Goal: Find specific page/section: Find specific page/section

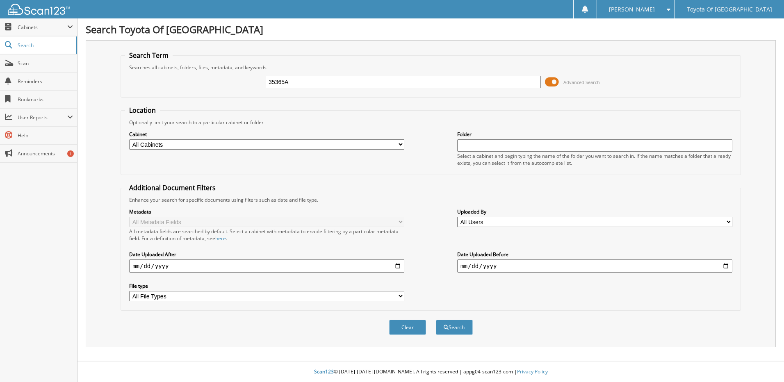
type input "35365A"
click at [436, 320] on button "Search" at bounding box center [454, 327] width 37 height 15
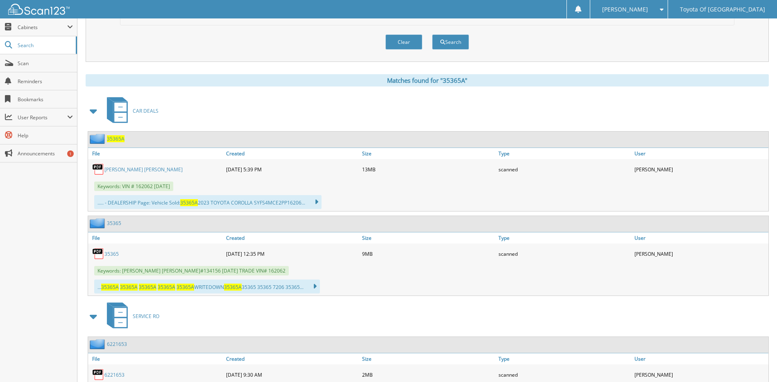
scroll to position [287, 0]
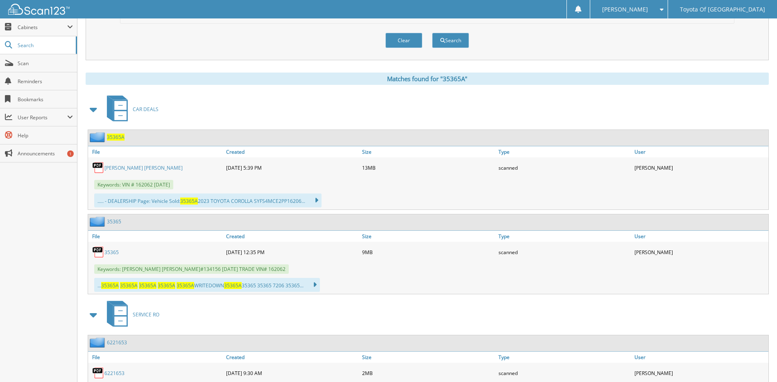
click at [121, 167] on link "[PERSON_NAME] [PERSON_NAME]" at bounding box center [143, 167] width 78 height 7
click at [578, 32] on div "Clear Search" at bounding box center [427, 40] width 614 height 33
